Goal: Task Accomplishment & Management: Use online tool/utility

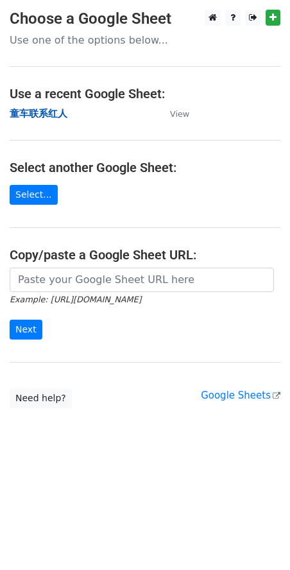
click at [50, 112] on strong "童车联系红人" at bounding box center [39, 114] width 58 height 12
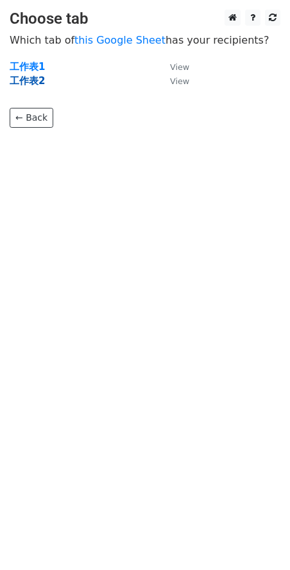
click at [36, 80] on strong "工作表2" at bounding box center [27, 81] width 35 height 12
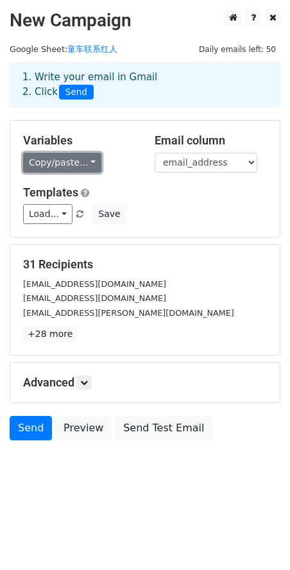
click at [88, 162] on link "Copy/paste..." at bounding box center [62, 163] width 78 height 20
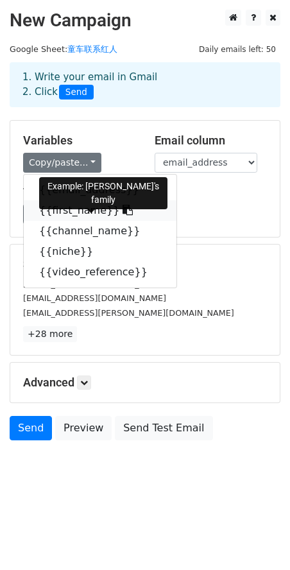
click at [79, 209] on link "{{first_name}}" at bounding box center [100, 210] width 153 height 21
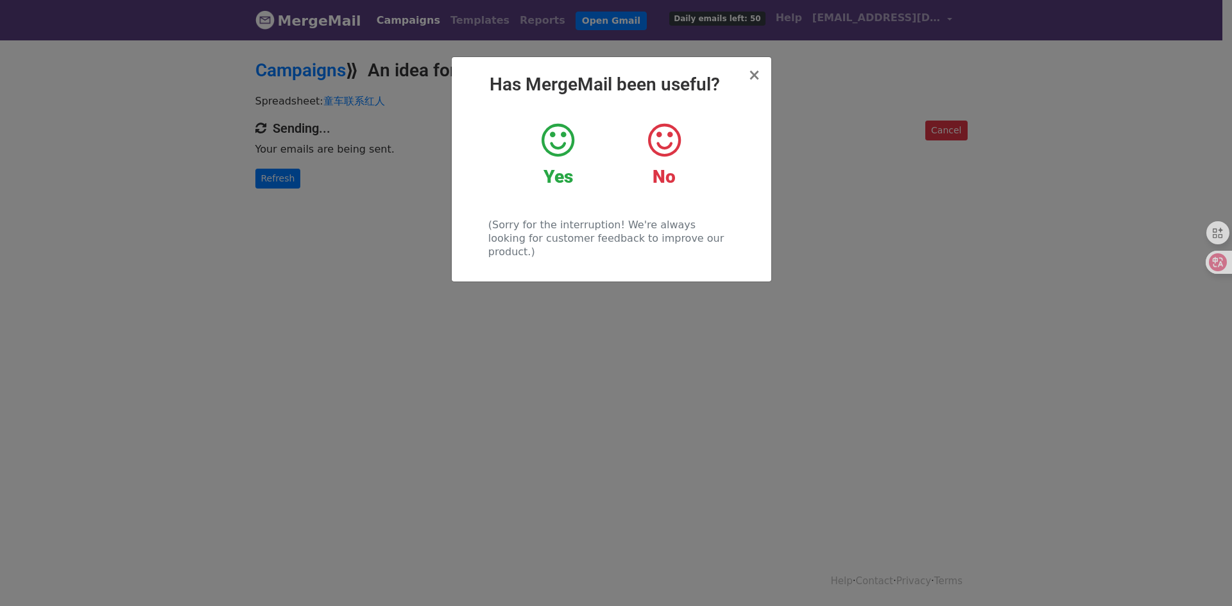
click at [563, 146] on icon at bounding box center [558, 140] width 33 height 39
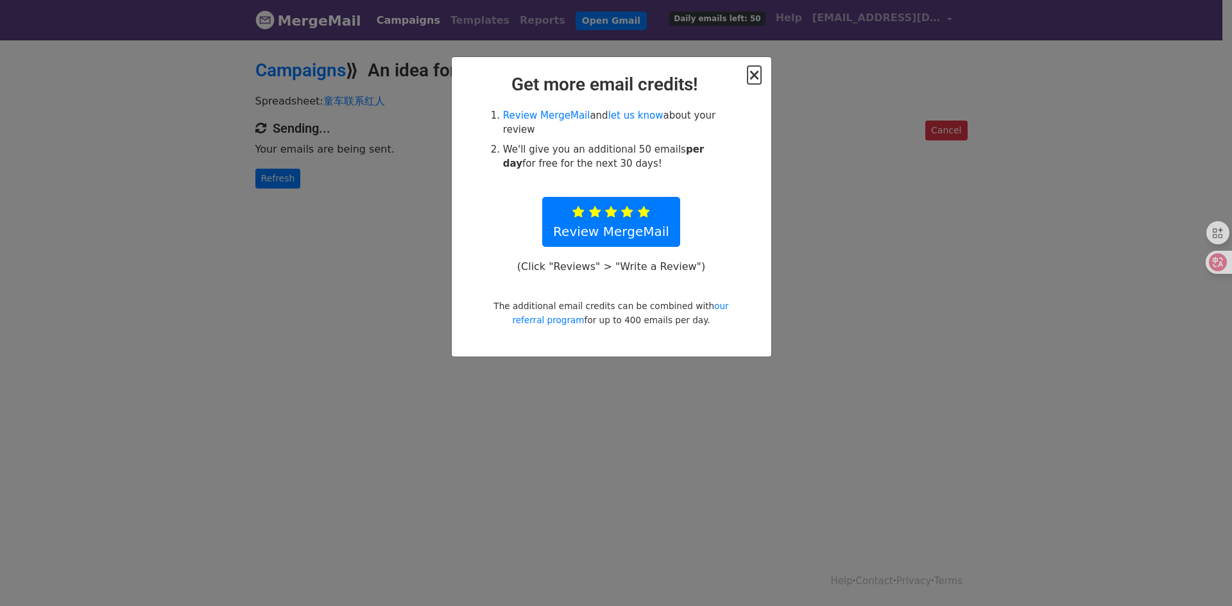
drag, startPoint x: 755, startPoint y: 76, endPoint x: 731, endPoint y: 122, distance: 52.2
click at [755, 76] on span "×" at bounding box center [754, 75] width 13 height 18
